Goal: Task Accomplishment & Management: Complete application form

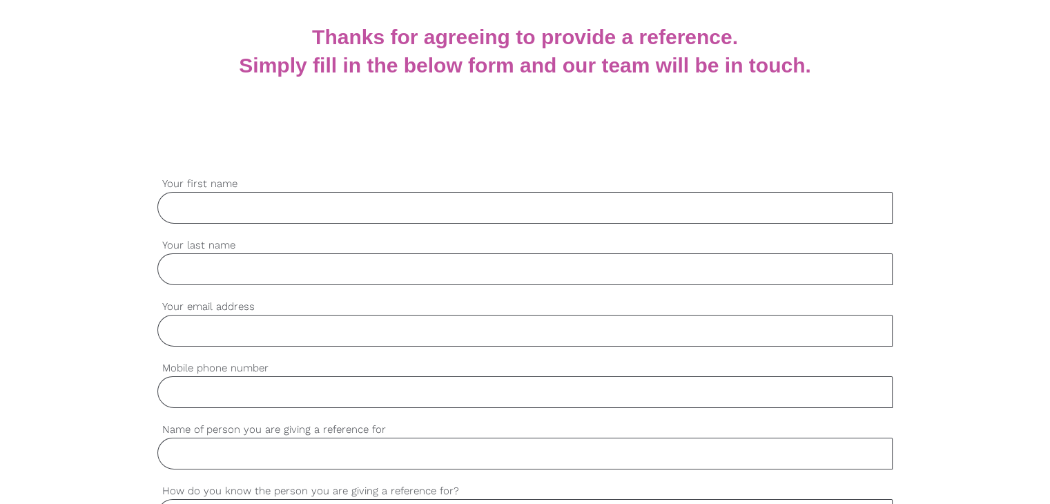
click at [264, 197] on input "Your first name" at bounding box center [524, 208] width 735 height 32
paste input "Saman"
type input "Saman"
click at [231, 282] on input "Your last name" at bounding box center [524, 269] width 735 height 32
paste input "Sikander"
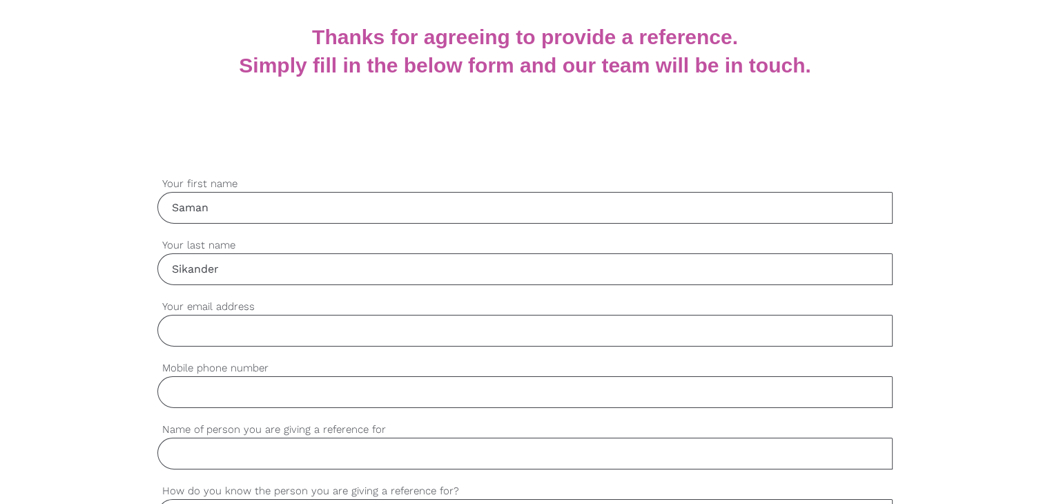
type input "Sikander"
click at [239, 338] on input "Your email address" at bounding box center [524, 331] width 735 height 32
paste input "[EMAIL_ADDRESS][DOMAIN_NAME]"
type input "[EMAIL_ADDRESS][DOMAIN_NAME]"
click at [217, 396] on input "Mobile phone number" at bounding box center [524, 392] width 735 height 32
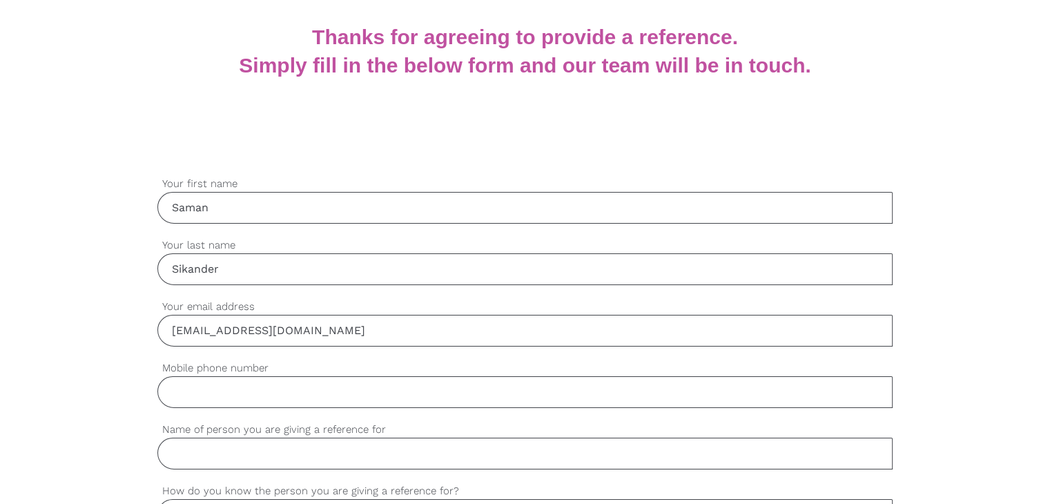
paste input "0435555578"
type input "0435555578"
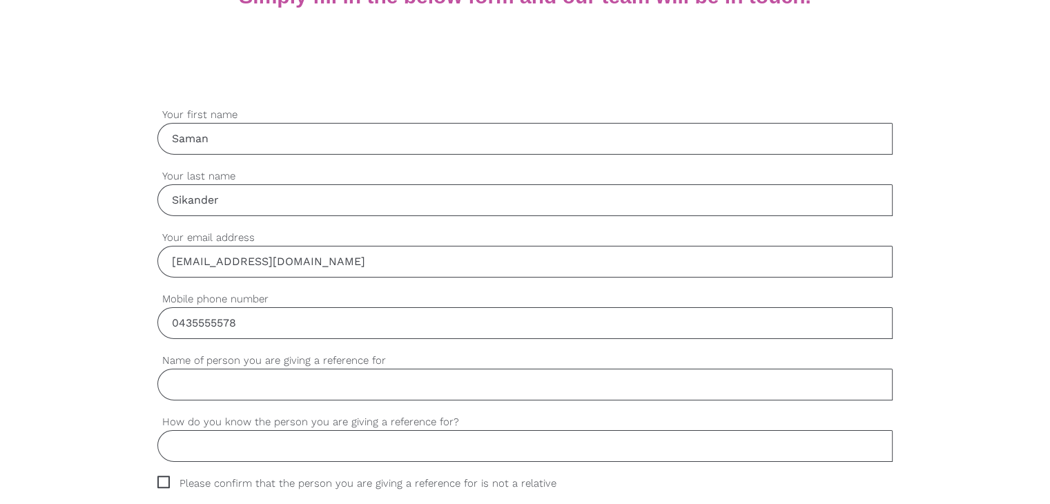
click at [204, 383] on input "Name of person you are giving a reference for" at bounding box center [524, 385] width 735 height 32
paste input "[PERSON_NAME]"
type input "[PERSON_NAME]"
click at [304, 440] on input "How do you know the person you are giving a reference for?" at bounding box center [524, 446] width 735 height 32
paste input "We work togather"
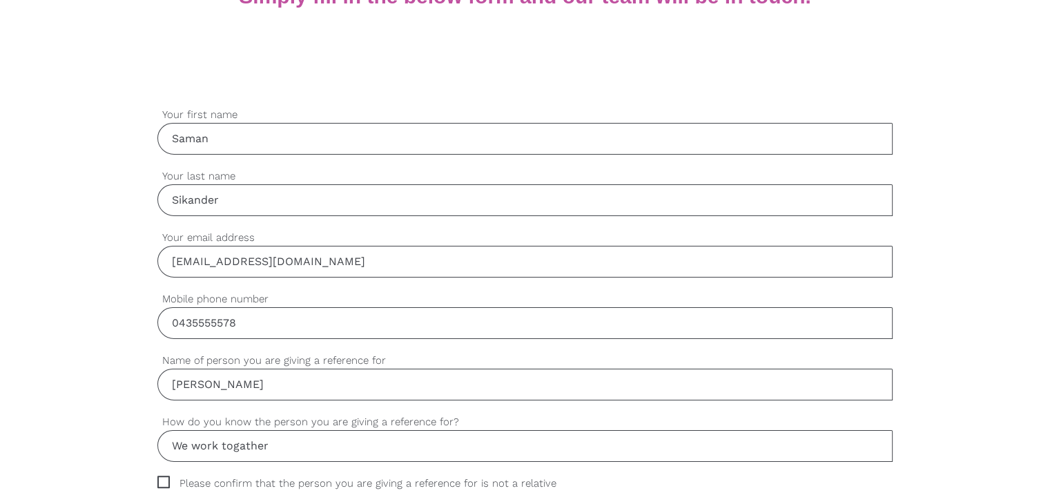
click at [246, 443] on input "We work togather" at bounding box center [524, 446] width 735 height 32
type input "We work together"
click at [342, 396] on input "[PERSON_NAME]" at bounding box center [524, 385] width 735 height 32
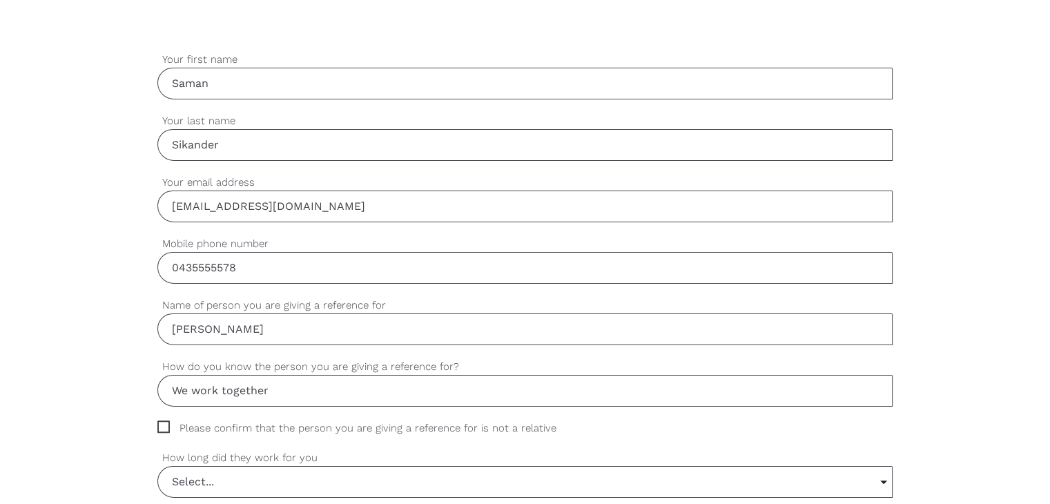
scroll to position [483, 0]
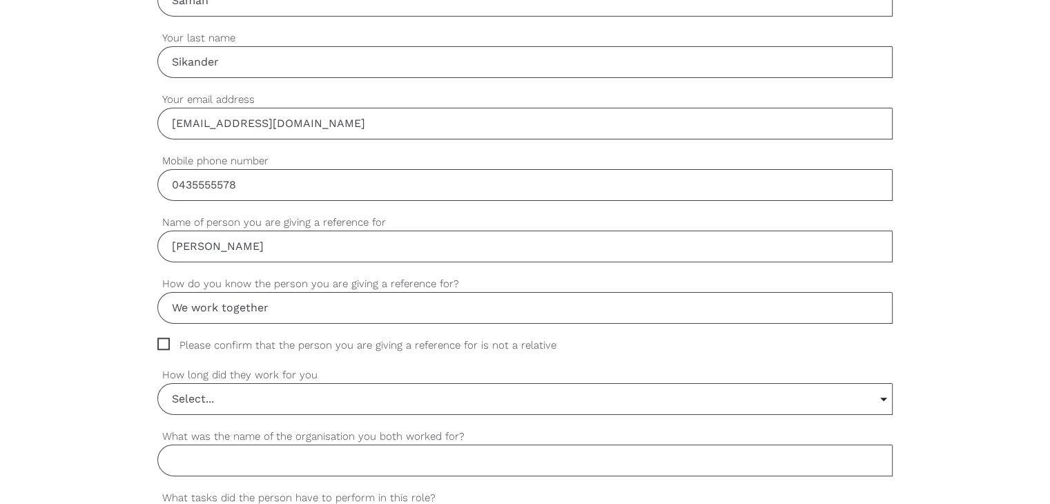
click at [163, 340] on span "Please confirm that the person you are giving a reference for is not a relative" at bounding box center [369, 346] width 425 height 16
click at [163, 340] on input "Please confirm that the person you are giving a reference for is not a relative" at bounding box center [161, 342] width 9 height 9
checkbox input "true"
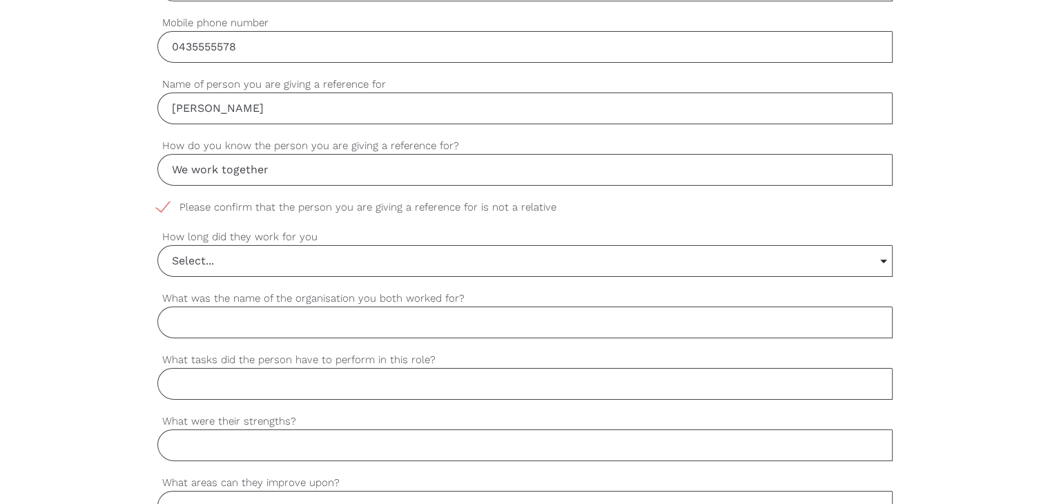
click at [297, 261] on input "Select..." at bounding box center [525, 261] width 734 height 30
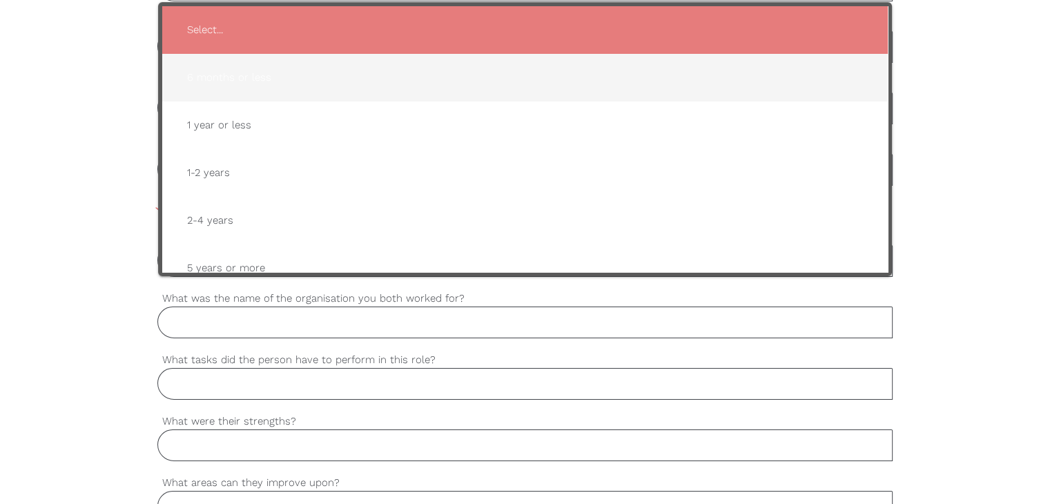
click at [258, 79] on span "6 months or less" at bounding box center [525, 78] width 698 height 34
type input "6 months or less"
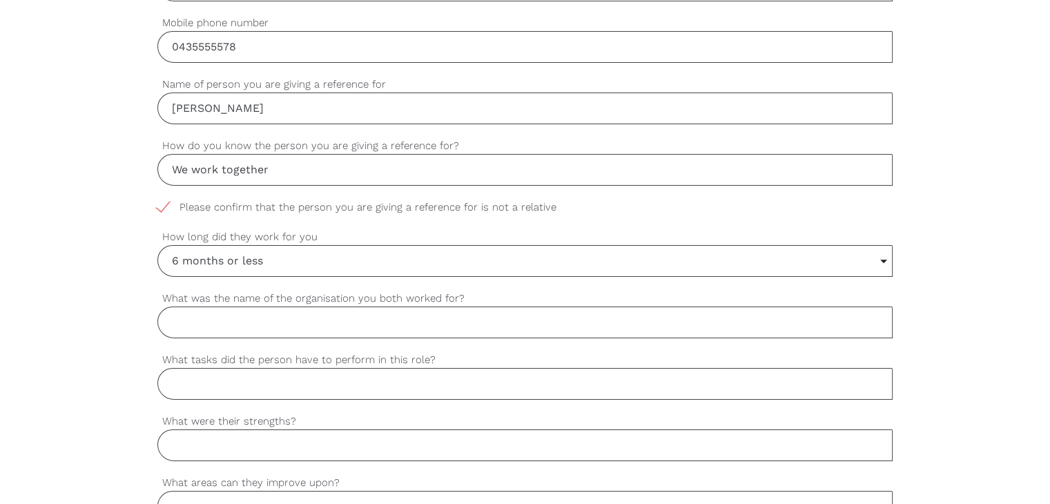
click at [320, 307] on input "What was the name of the organisation you both worked for?" at bounding box center [524, 323] width 735 height 32
paste input "Medical aged care group"
type input "Medical aged care group"
click at [312, 374] on input "What tasks did the person have to perform in this role?" at bounding box center [524, 384] width 735 height 32
paste input "Pcw"
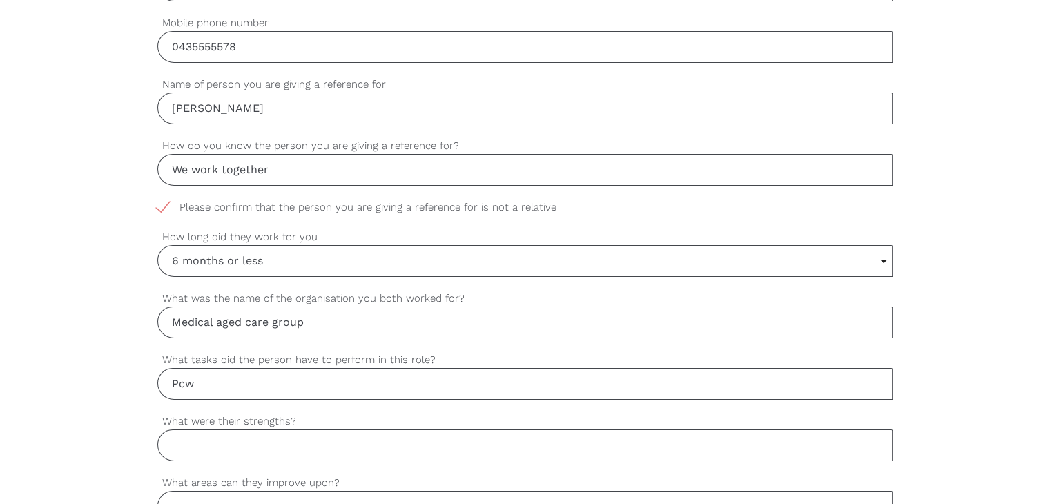
type input "Pcw"
click at [306, 445] on input "What were their strengths?" at bounding box center [524, 445] width 735 height 32
paste input "Team work"
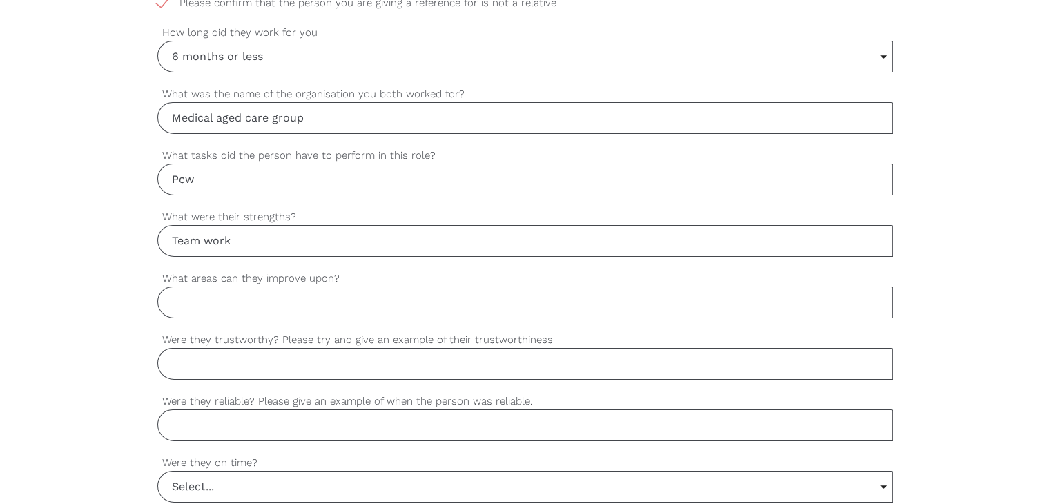
scroll to position [829, 0]
type input "Team work"
click at [205, 306] on input "What areas can they improve upon?" at bounding box center [524, 300] width 735 height 32
type input "NA"
click at [203, 360] on input "Were they trustworthy? Please try and give an example of their trustworthiness" at bounding box center [524, 361] width 735 height 32
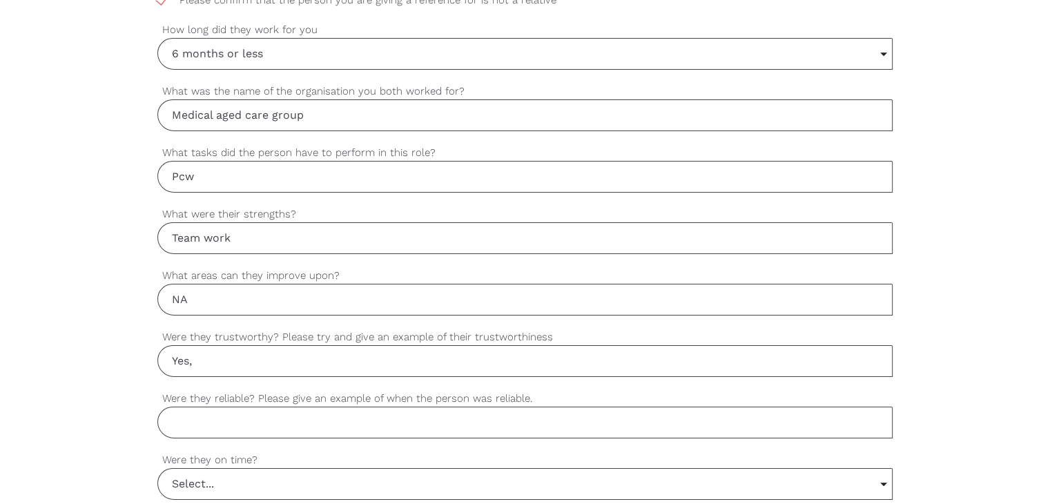
paste input "Absolutely. She always keeps client matters private and can be trusted in any s…"
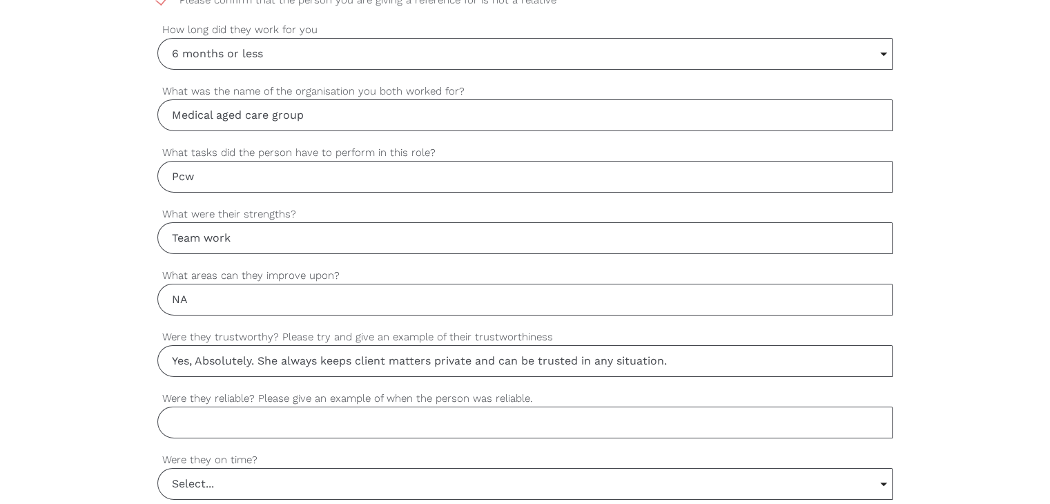
type input "Yes, Absolutely. She always keeps client matters private and can be trusted in …"
click at [191, 423] on input "Were they reliable? Please give an example of when the person was reliable." at bounding box center [524, 423] width 735 height 32
paste input "Yes. She’s dependable, turns up on time, and is ready to help whenever needed."
type input "Yes. She’s dependable, turns up on time, and is ready to help whenever needed."
click at [229, 481] on input "Select..." at bounding box center [525, 484] width 734 height 30
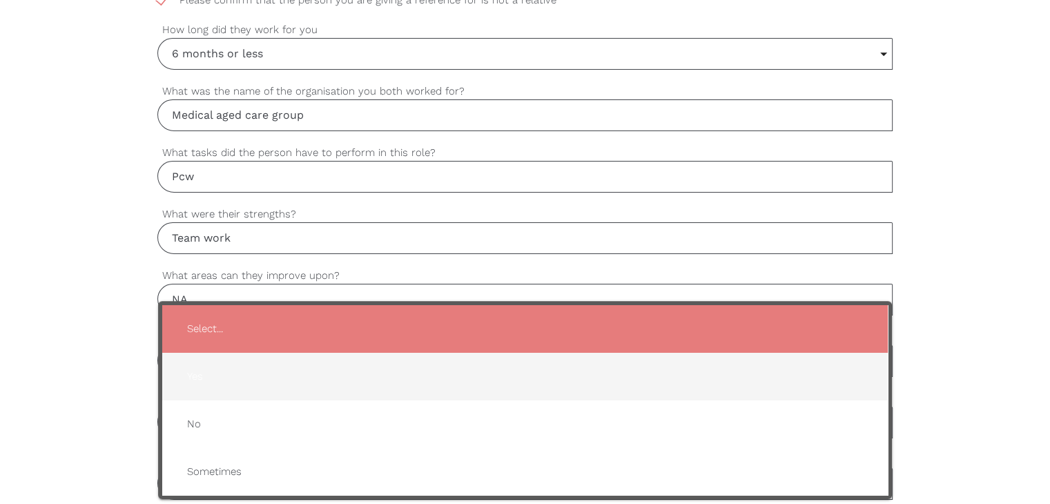
click at [221, 369] on span "Yes" at bounding box center [525, 377] width 698 height 34
type input "Yes"
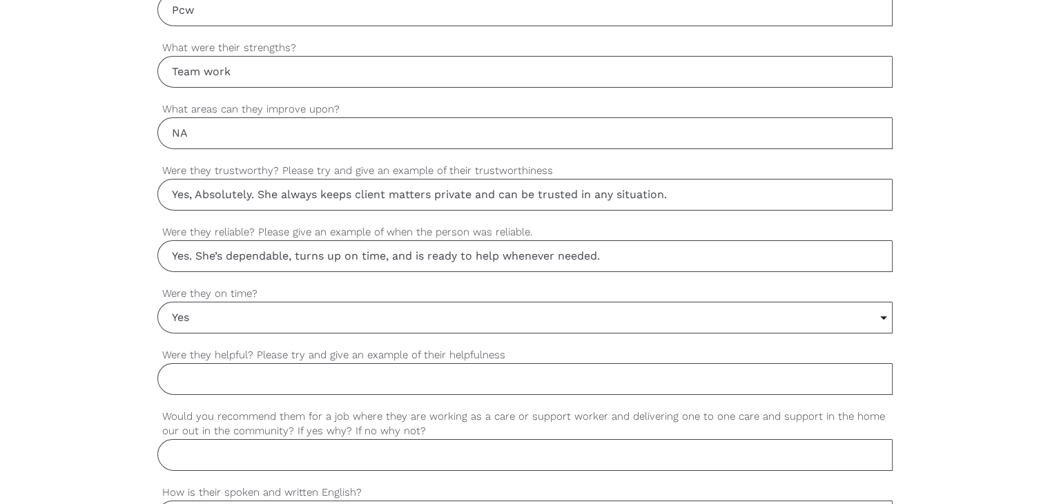
scroll to position [1036, 0]
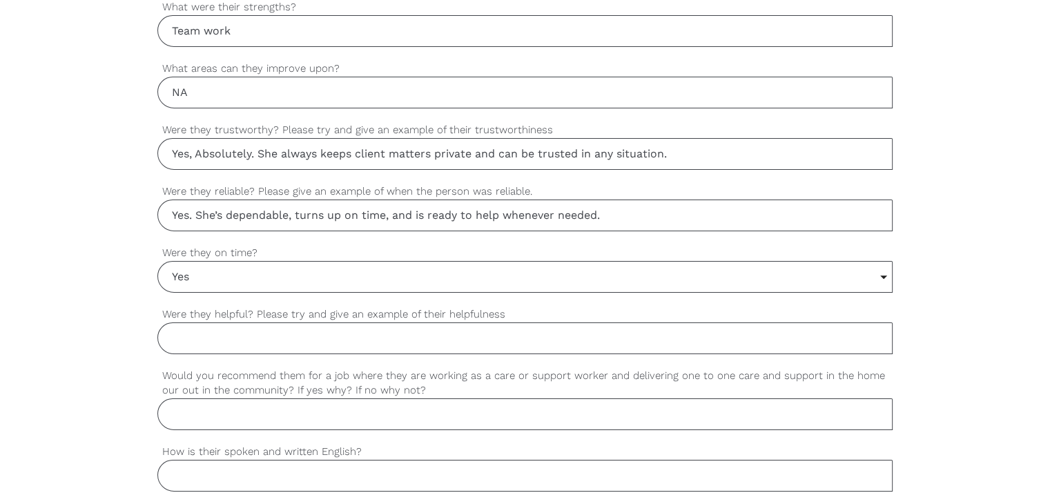
click at [219, 335] on input "Were they helpful? Please try and give an example of their helpfulness" at bounding box center [524, 338] width 735 height 32
paste input "Definitely. She’s always willing to lend a hand to clients and coworkers, makin…"
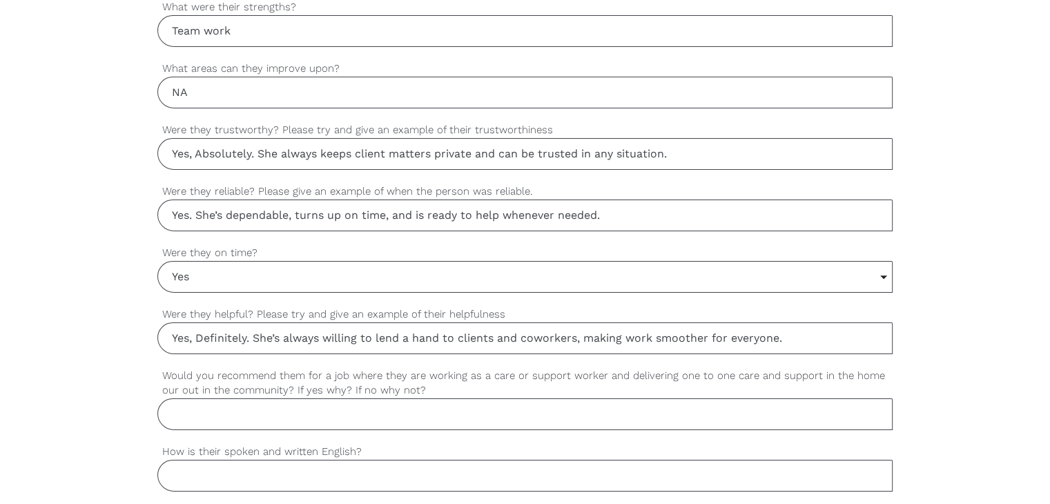
click at [204, 327] on input "Yes, Definitely. She’s always willing to lend a hand to clients and coworkers, …" at bounding box center [524, 338] width 735 height 32
type input "Yes, definitely. She’s always willing to lend a hand to clients and coworkers, …"
click at [242, 400] on input "Would you recommend them for a job where they are working as a care or support …" at bounding box center [524, 414] width 735 height 32
paste input "Yes. She’s caring, respectful, and great at connecting with people, which makes…"
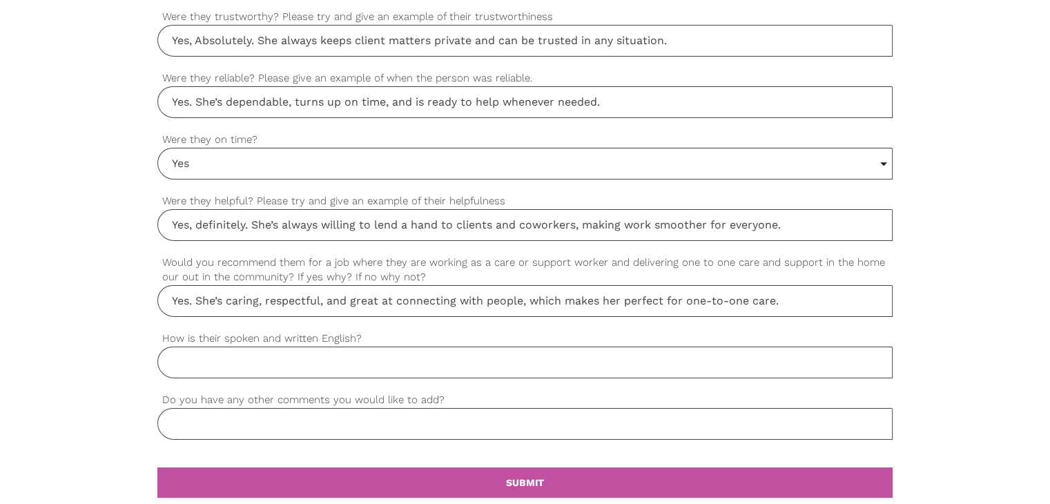
scroll to position [1174, 0]
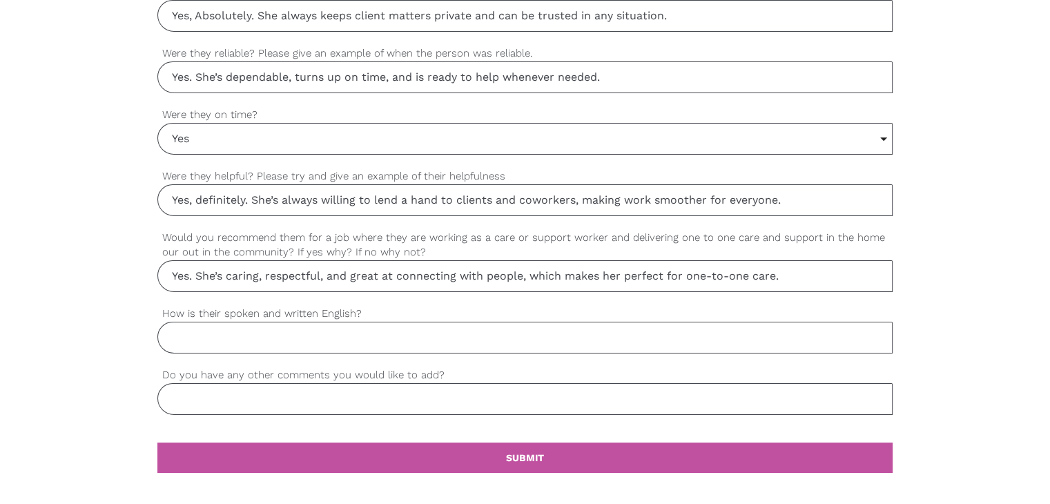
type input "Yes. She’s caring, respectful, and great at connecting with people, which makes…"
click at [243, 336] on input "How is their spoken and written English?" at bounding box center [524, 338] width 735 height 32
paste input "Fluent"
type input "Fluent"
click at [208, 392] on input "Do you have any other comments you would like to add?" at bounding box center [524, 399] width 735 height 32
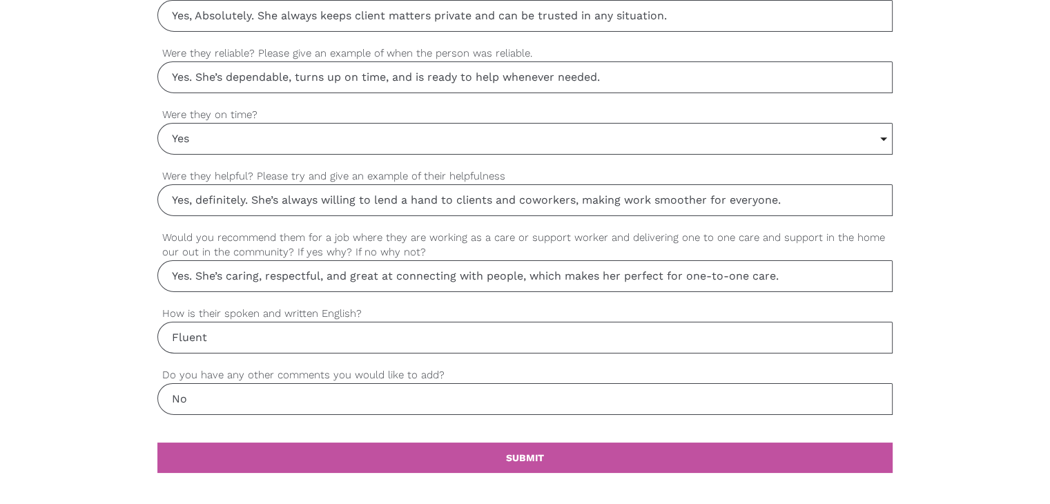
type input "No"
click at [634, 230] on label "Would you recommend them for a job where they are working as a care or support …" at bounding box center [524, 245] width 735 height 30
click at [634, 260] on input "Yes. She’s caring, respectful, and great at connecting with people, which makes…" at bounding box center [524, 276] width 735 height 32
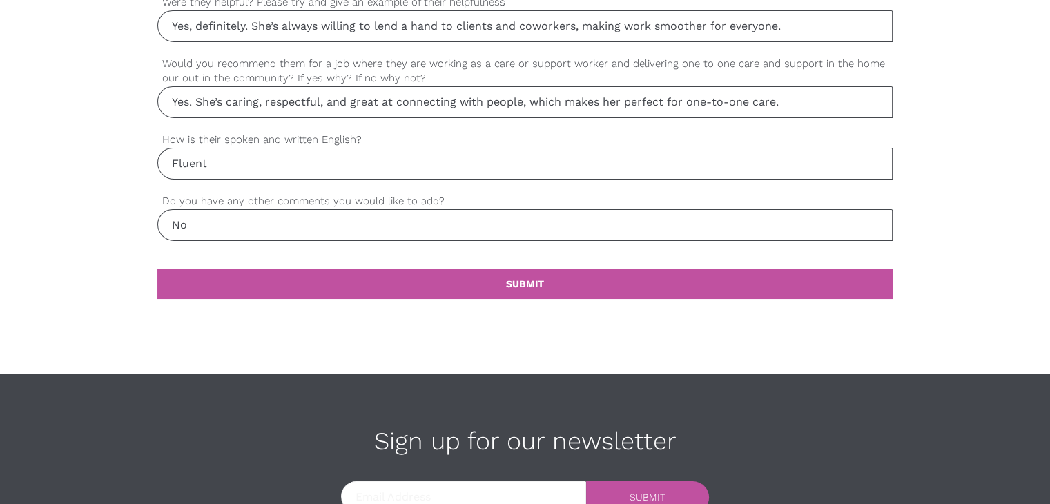
scroll to position [1473, 0]
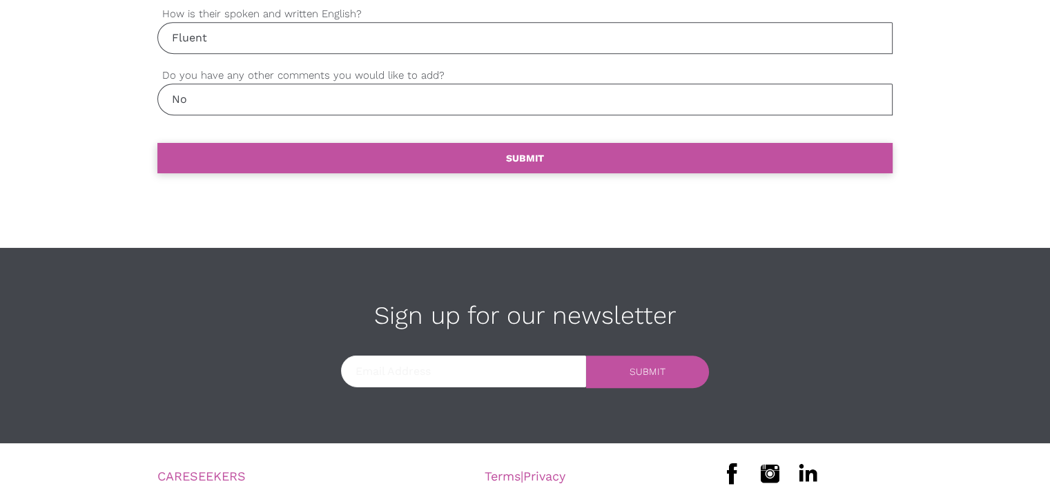
click at [577, 157] on link "settings SUBMIT" at bounding box center [524, 158] width 735 height 30
